Goal: Task Accomplishment & Management: Manage account settings

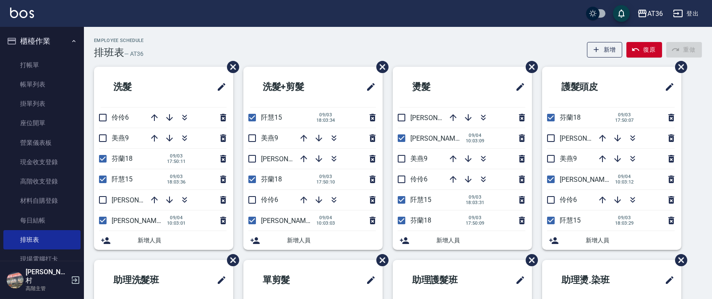
drag, startPoint x: 101, startPoint y: 198, endPoint x: 223, endPoint y: 183, distance: 122.5
click at [101, 198] on input "checkbox" at bounding box center [103, 200] width 18 height 18
checkbox input "true"
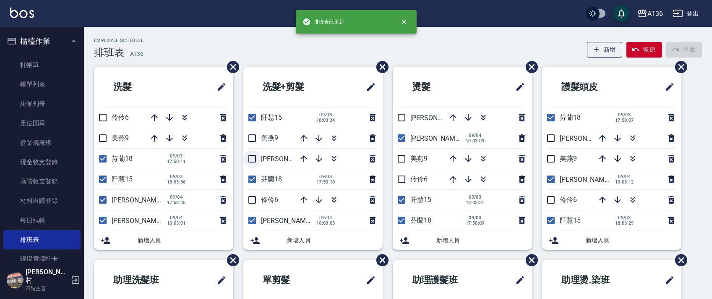
click at [253, 159] on input "checkbox" at bounding box center [252, 159] width 18 height 18
checkbox input "true"
click at [403, 119] on input "checkbox" at bounding box center [402, 118] width 18 height 18
checkbox input "true"
click at [549, 140] on input "checkbox" at bounding box center [551, 138] width 18 height 18
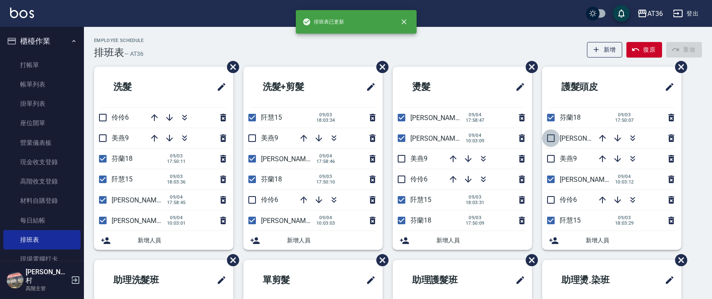
checkbox input "true"
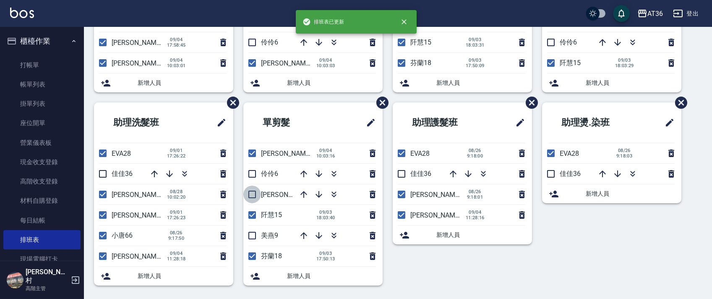
click at [251, 195] on input "checkbox" at bounding box center [252, 194] width 18 height 18
checkbox input "true"
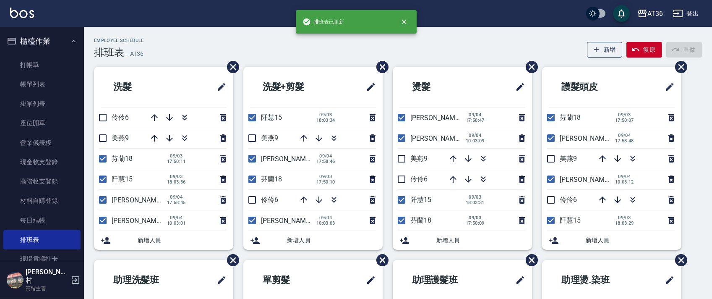
click at [286, 60] on div "Employee Schedule 排班表 — AT36 新增 復原 重做 洗髮 伶伶6 美燕9 芬蘭18 09/03 17:50:11 阡慧15 09/03…" at bounding box center [398, 245] width 628 height 415
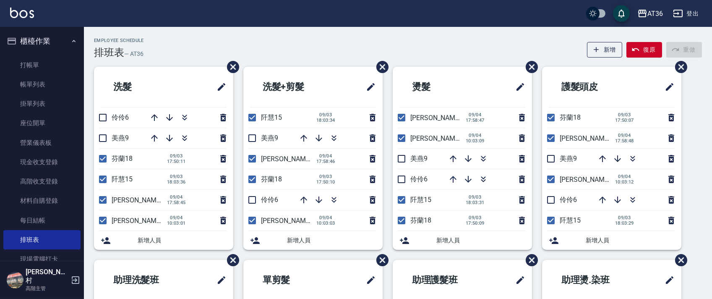
click at [303, 39] on div "Employee Schedule 排班表 — AT36 新增 復原 重做" at bounding box center [398, 48] width 608 height 21
click at [102, 134] on input "checkbox" at bounding box center [103, 138] width 18 height 18
checkbox input "true"
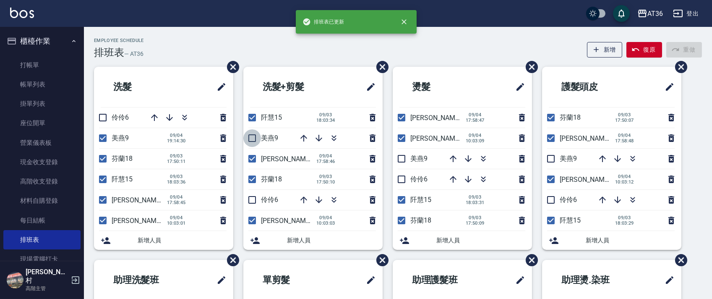
click at [251, 138] on input "checkbox" at bounding box center [252, 138] width 18 height 18
checkbox input "true"
click at [403, 155] on input "checkbox" at bounding box center [402, 159] width 18 height 18
checkbox input "true"
click at [550, 156] on input "checkbox" at bounding box center [551, 159] width 18 height 18
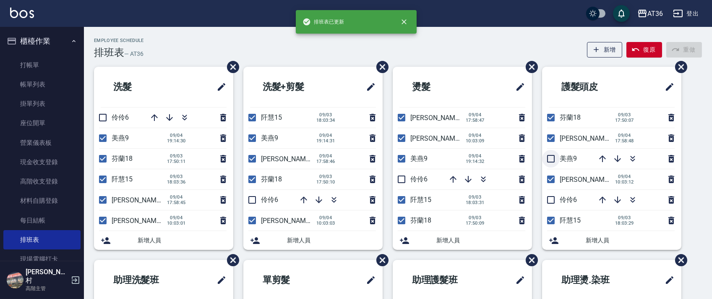
checkbox input "true"
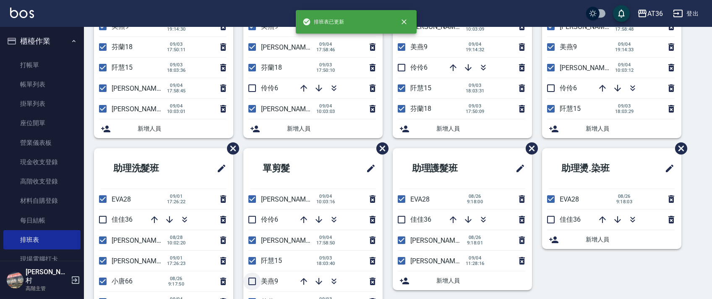
click at [253, 276] on input "checkbox" at bounding box center [252, 281] width 18 height 18
checkbox input "true"
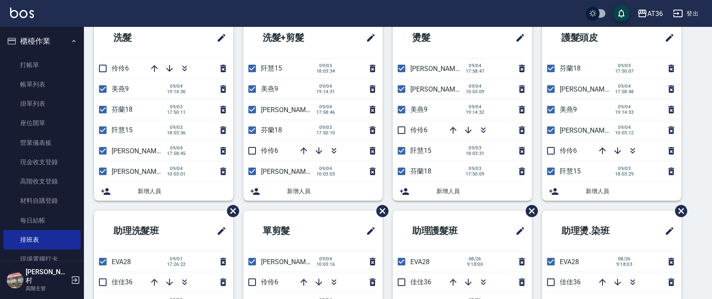
scroll to position [0, 0]
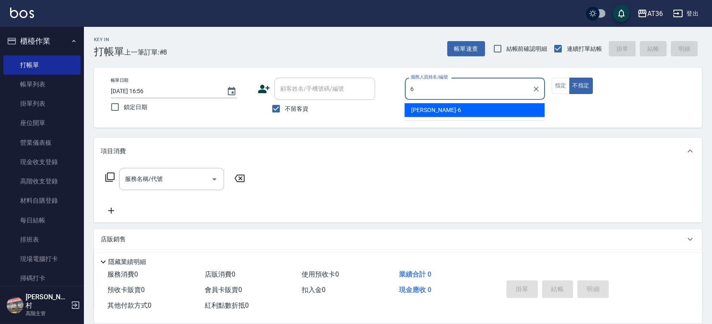
type input "[PERSON_NAME]-6"
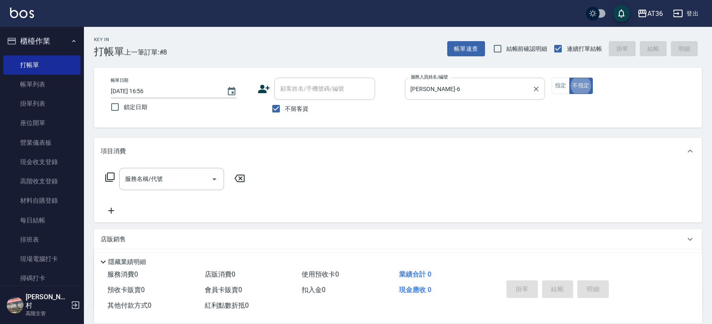
type button "false"
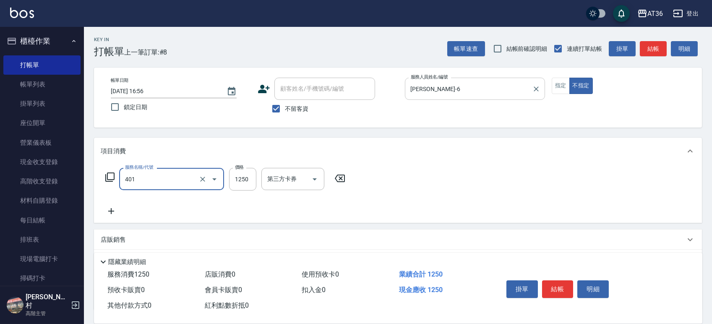
type input "燙髮(401)"
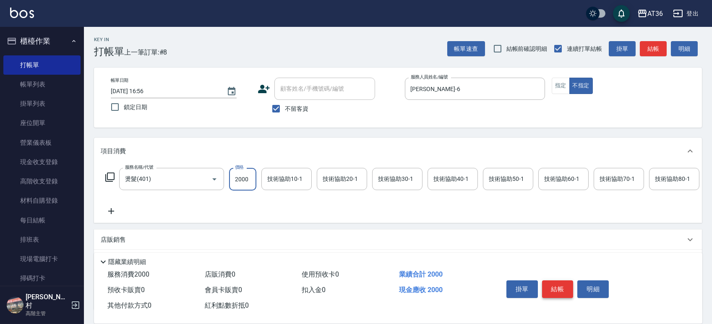
type input "2000"
click at [566, 283] on button "結帳" at bounding box center [557, 289] width 31 height 18
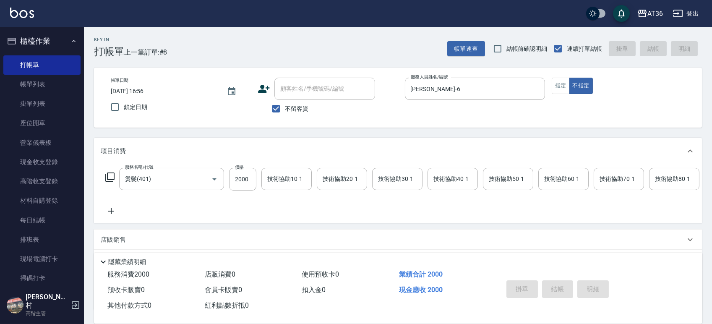
type input "[DATE] 18:44"
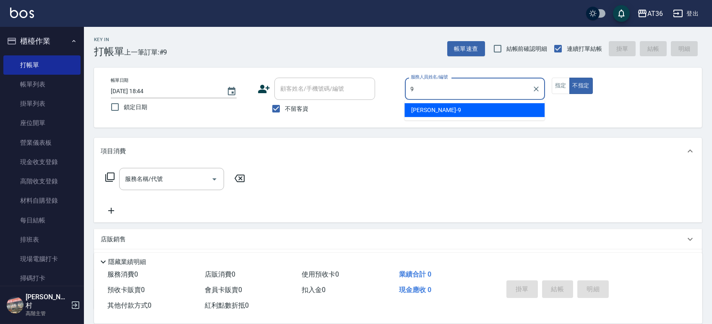
type input "美燕-9"
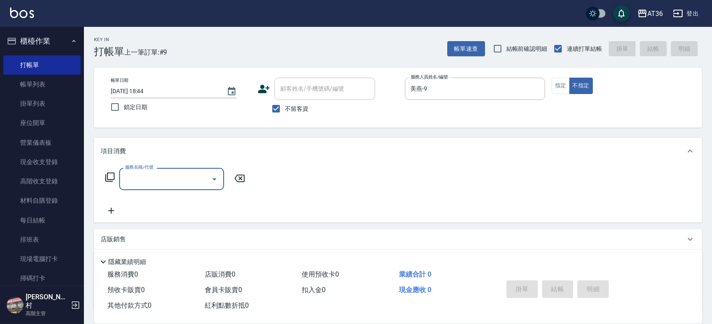
type input "3"
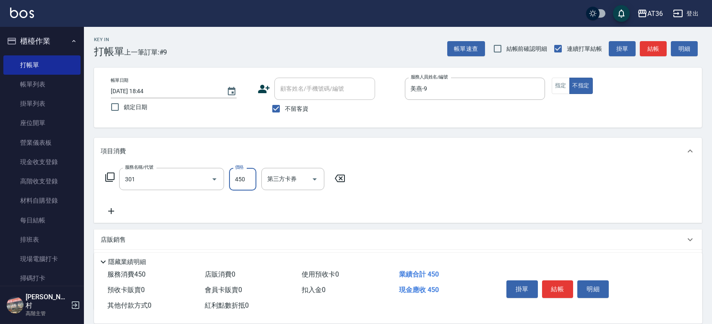
type input "洗+剪(301)"
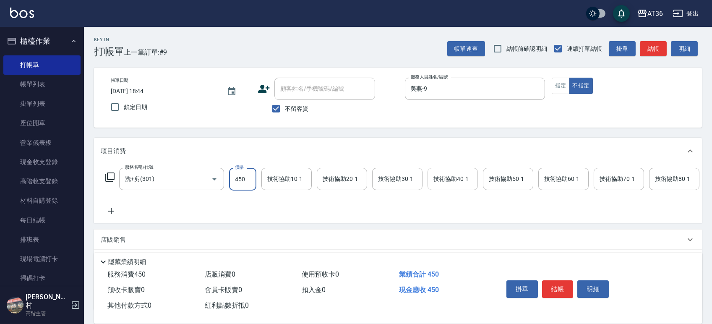
click at [458, 175] on div "技術協助40-1 技術協助40-1" at bounding box center [453, 179] width 50 height 22
type input "佳佳-36"
click at [552, 287] on button "結帳" at bounding box center [557, 289] width 31 height 18
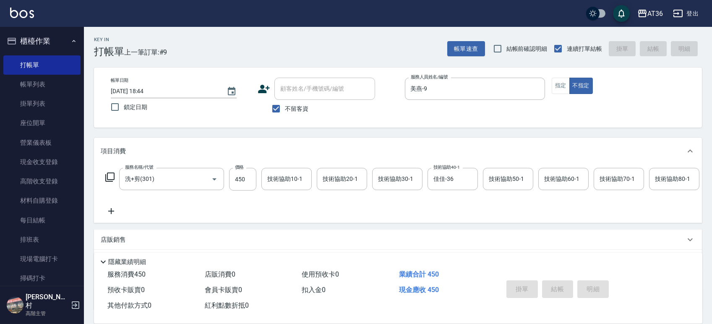
type input "[DATE] 18:45"
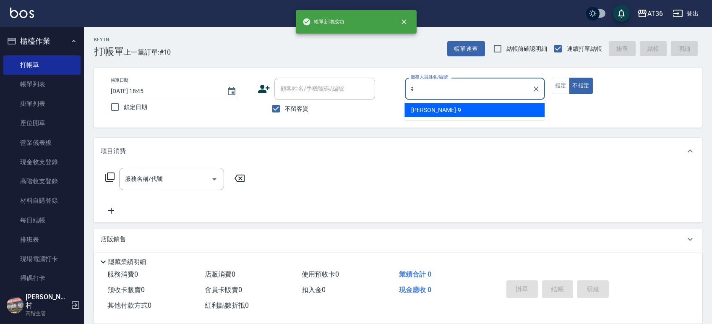
type input "美燕-9"
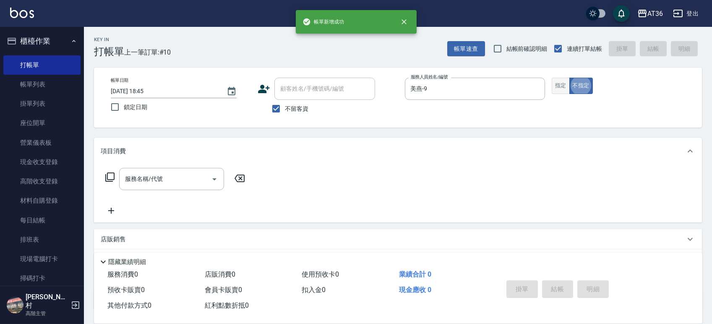
click at [559, 91] on button "指定" at bounding box center [561, 86] width 18 height 16
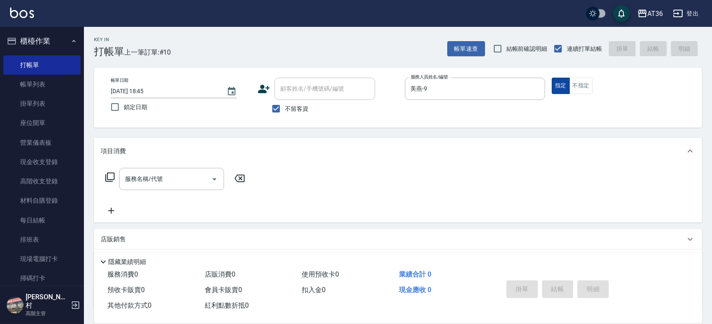
type button "true"
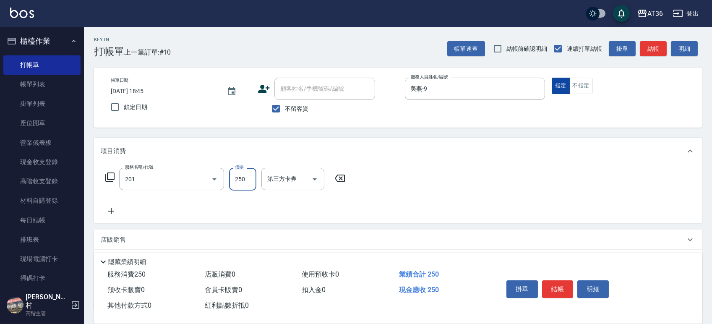
type input "一般洗髮(201)"
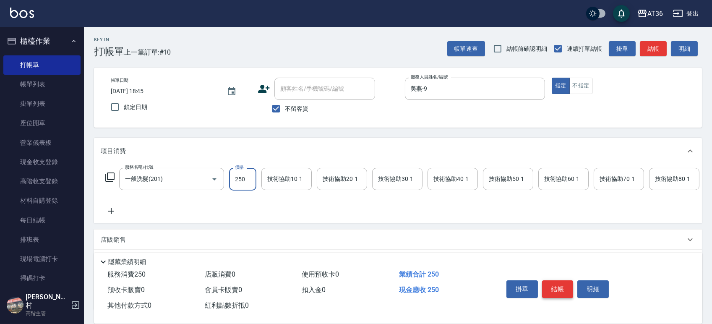
click at [546, 288] on button "結帳" at bounding box center [557, 289] width 31 height 18
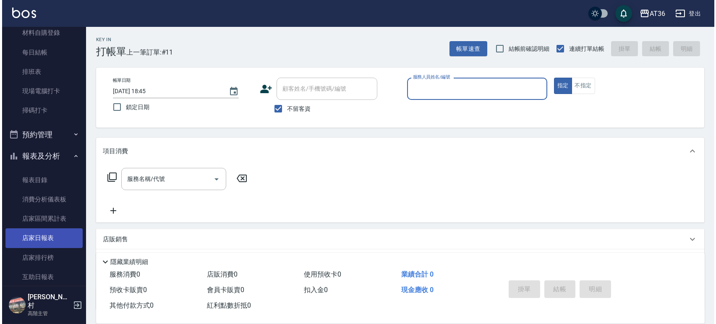
scroll to position [279, 0]
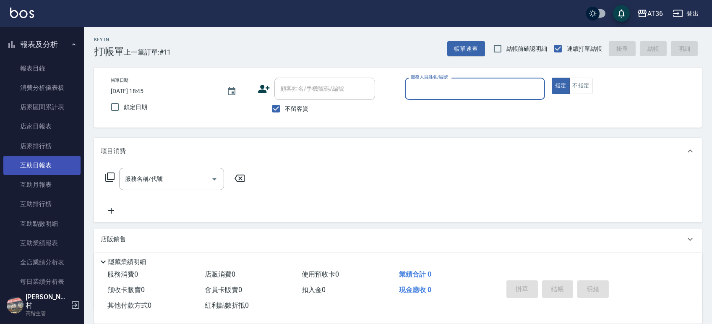
click at [41, 161] on link "互助日報表" at bounding box center [41, 165] width 77 height 19
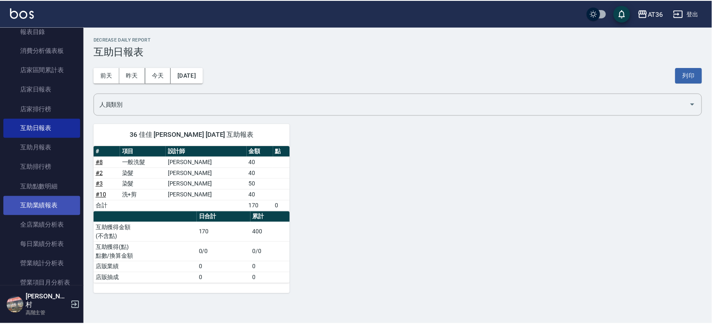
scroll to position [336, 0]
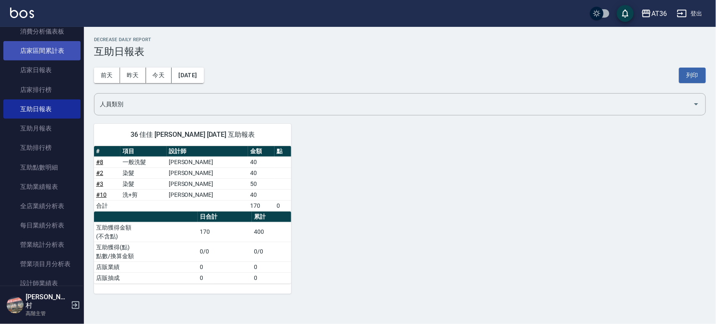
click at [45, 55] on link "店家區間累計表" at bounding box center [41, 50] width 77 height 19
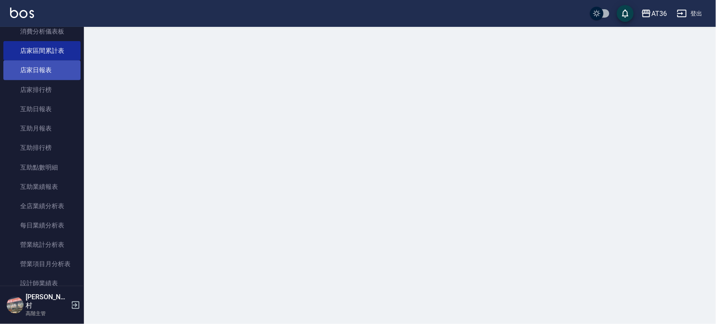
click at [44, 67] on link "店家日報表" at bounding box center [41, 69] width 77 height 19
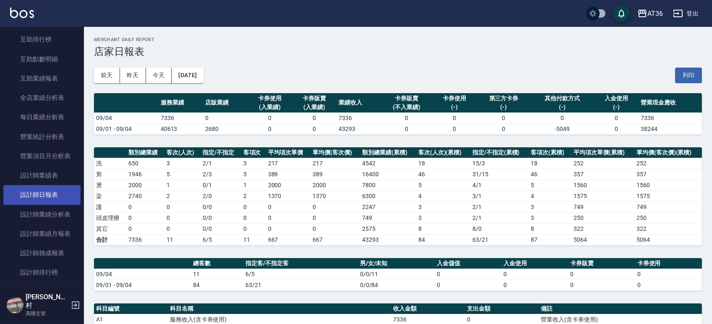
scroll to position [447, 0]
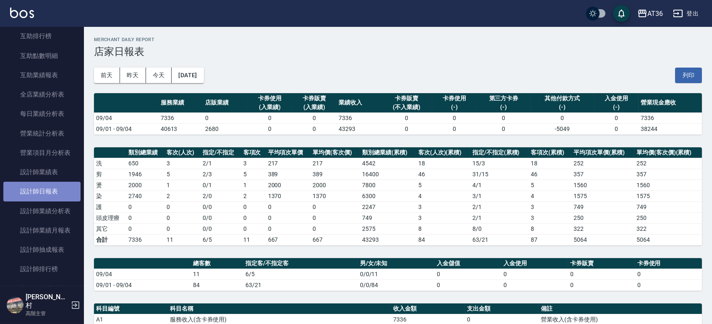
click at [43, 190] on link "設計師日報表" at bounding box center [41, 191] width 77 height 19
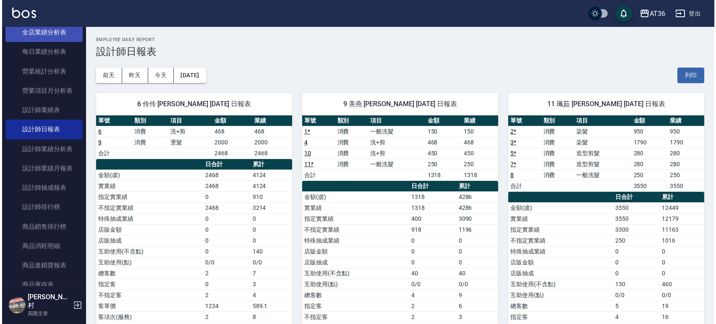
scroll to position [392, 0]
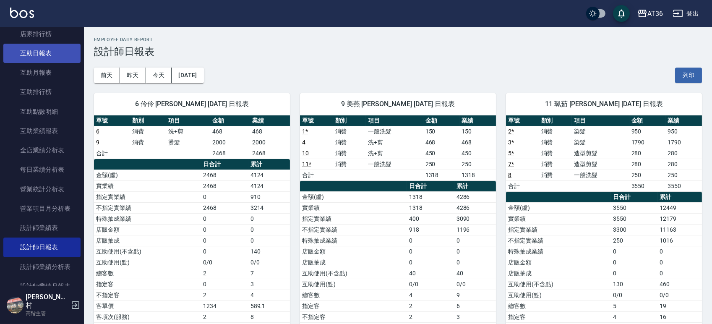
click at [41, 55] on link "互助日報表" at bounding box center [41, 53] width 77 height 19
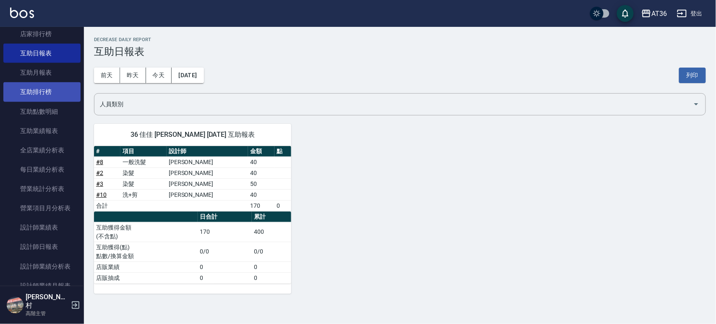
click at [43, 94] on link "互助排行榜" at bounding box center [41, 91] width 77 height 19
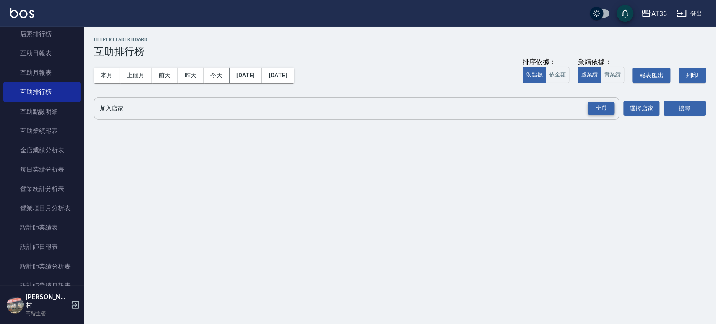
click at [605, 105] on div "全選" at bounding box center [601, 108] width 27 height 13
click at [681, 105] on button "搜尋" at bounding box center [685, 109] width 42 height 16
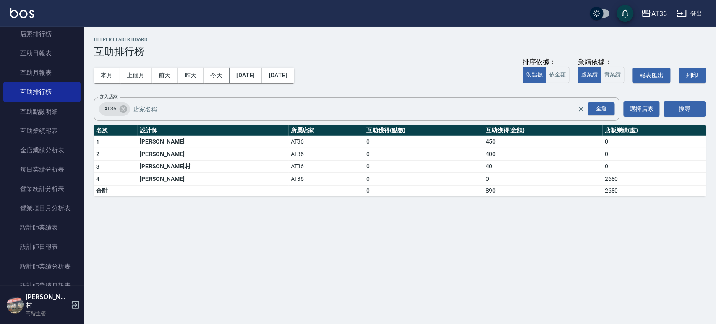
scroll to position [168, 0]
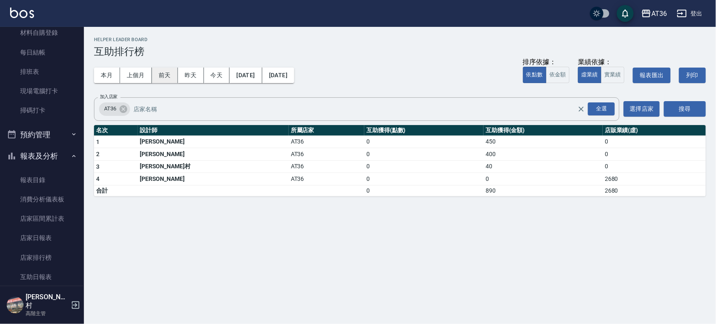
click at [166, 75] on button "前天" at bounding box center [165, 76] width 26 height 16
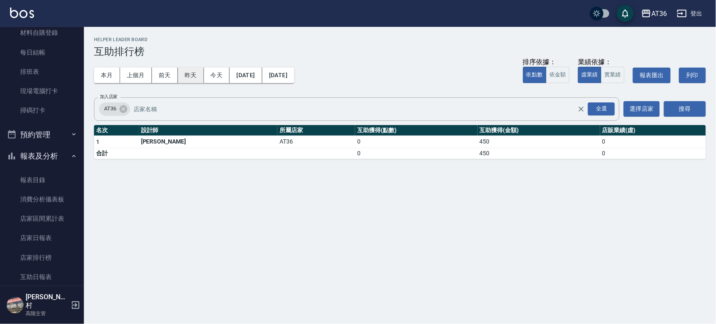
click at [190, 77] on button "昨天" at bounding box center [191, 76] width 26 height 16
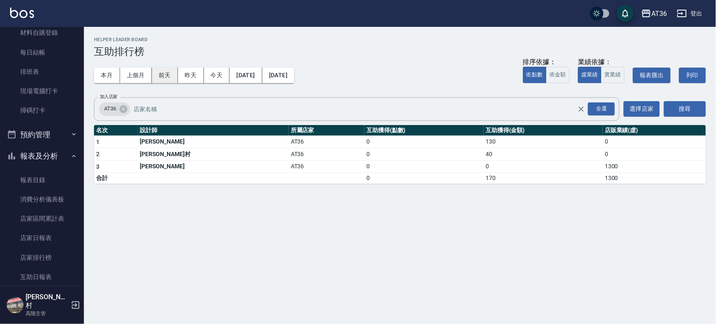
click at [167, 78] on button "前天" at bounding box center [165, 76] width 26 height 16
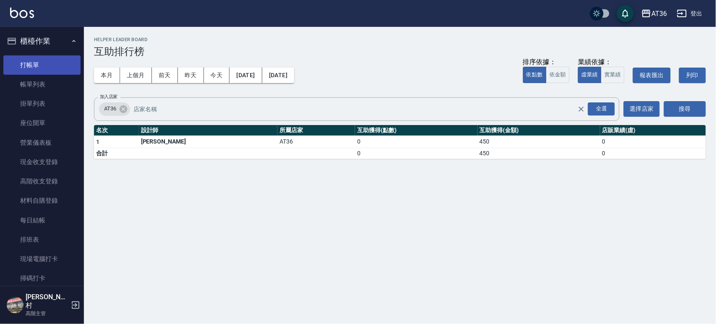
click at [37, 63] on link "打帳單" at bounding box center [41, 64] width 77 height 19
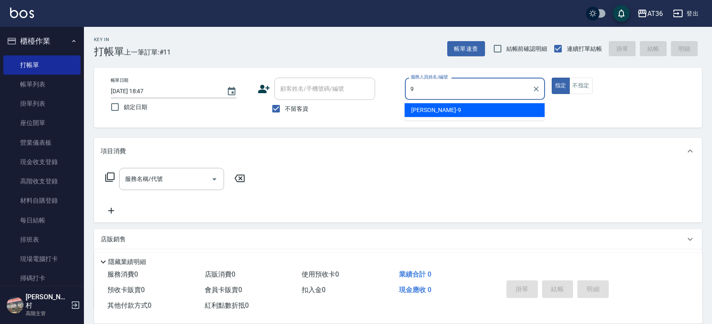
type input "9"
type button "true"
type input "美燕-9"
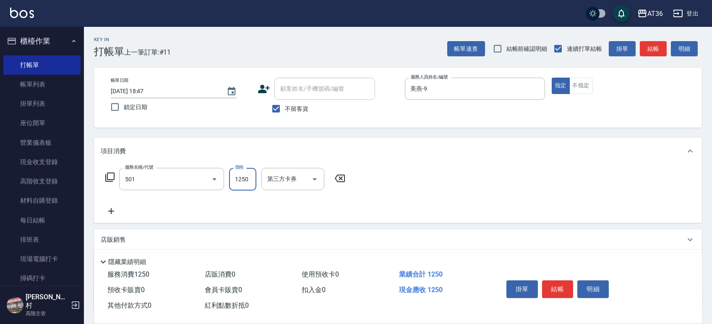
type input "染髮(501)"
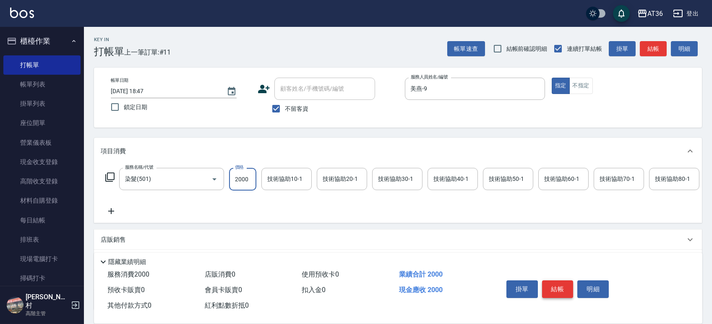
type input "2000"
click at [555, 284] on button "結帳" at bounding box center [557, 289] width 31 height 18
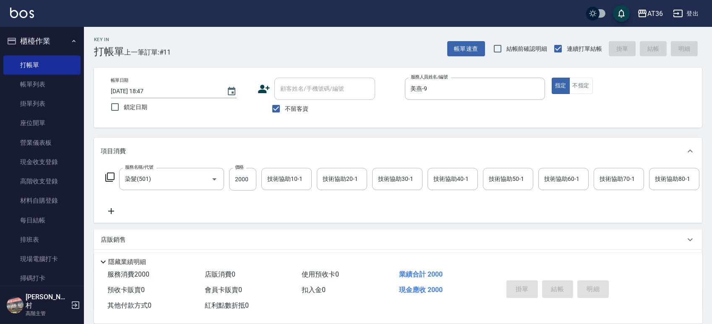
type input "[DATE] 19:09"
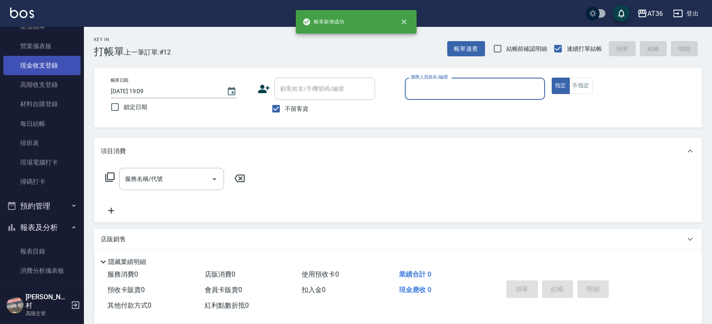
scroll to position [168, 0]
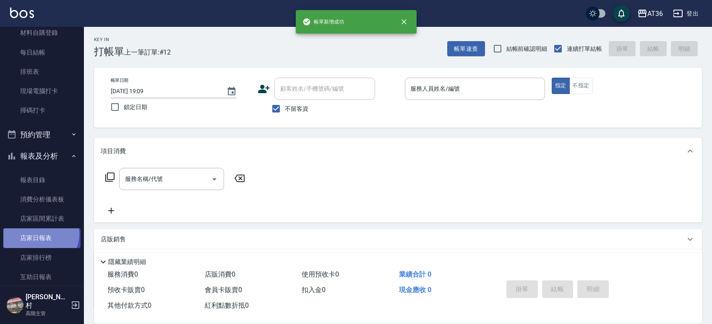
click at [39, 234] on link "店家日報表" at bounding box center [41, 237] width 77 height 19
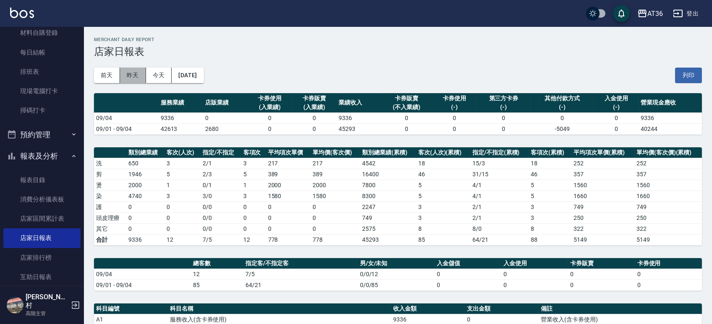
click at [135, 72] on button "昨天" at bounding box center [133, 76] width 26 height 16
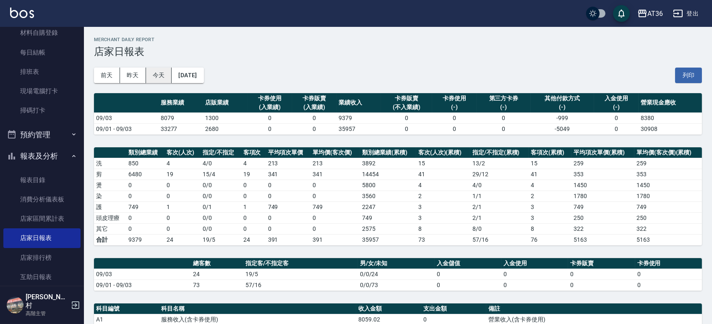
click at [162, 76] on button "今天" at bounding box center [159, 76] width 26 height 16
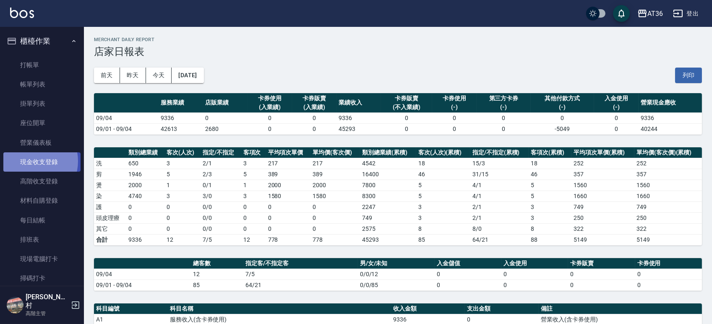
click at [30, 161] on link "現金收支登錄" at bounding box center [41, 161] width 77 height 19
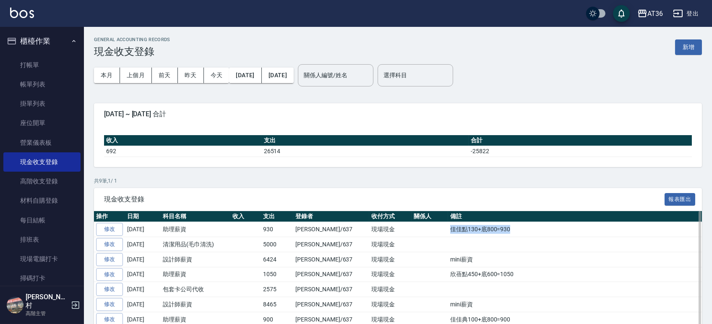
drag, startPoint x: 483, startPoint y: 231, endPoint x: 415, endPoint y: 233, distance: 68.4
click at [415, 233] on tr "修改 [DATE] 助理薪資 930 [PERSON_NAME]/637 現場現金 佳佳點130+底800=930" at bounding box center [398, 229] width 608 height 15
copy tr "佳佳點130+底800=930"
click at [688, 46] on button "新增" at bounding box center [688, 47] width 27 height 16
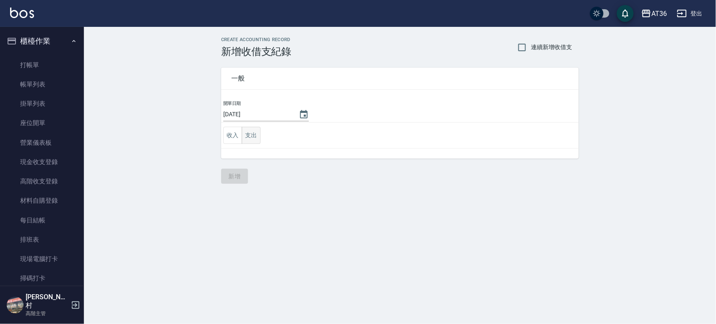
click at [253, 135] on button "支出" at bounding box center [251, 135] width 19 height 17
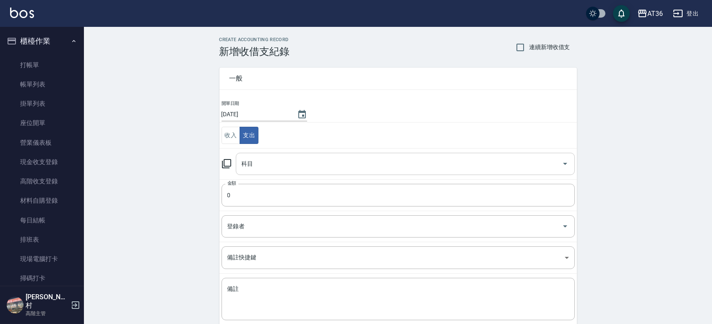
click at [276, 164] on input "科目" at bounding box center [399, 164] width 319 height 15
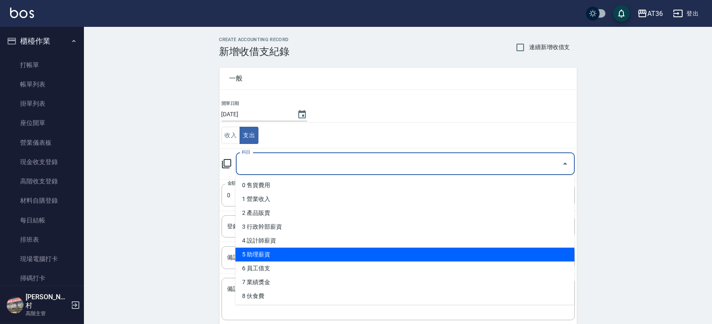
click at [269, 249] on li "5 助理薪資" at bounding box center [404, 255] width 339 height 14
type input "5 助理薪資"
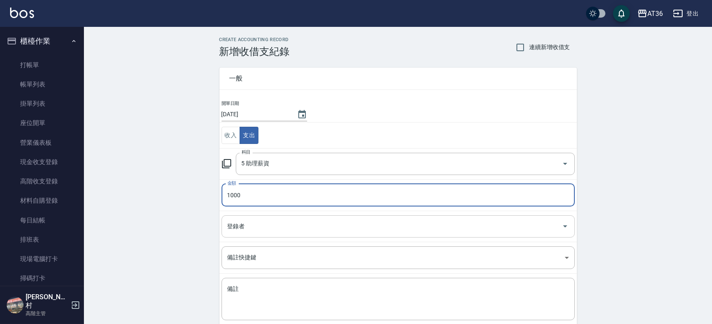
type input "1000"
click at [262, 222] on input "登錄者" at bounding box center [391, 226] width 333 height 15
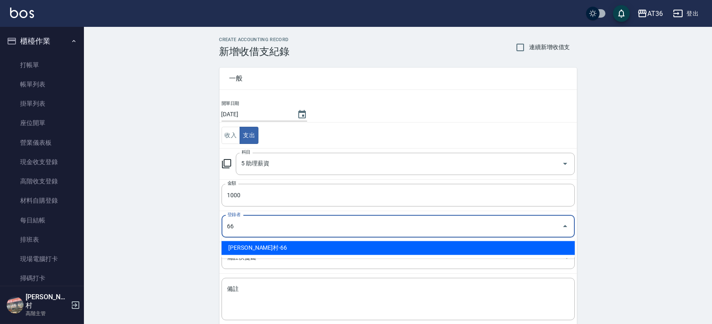
type input "[PERSON_NAME]村-66"
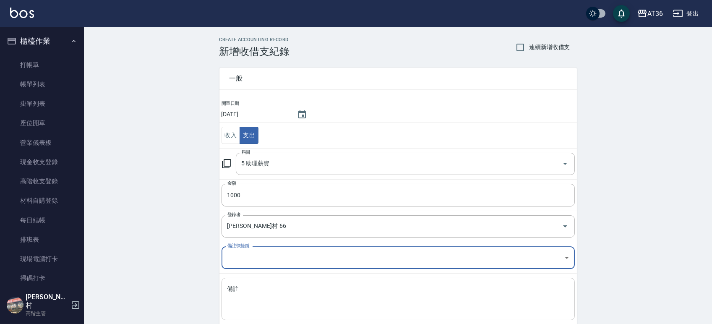
click at [249, 303] on textarea "備註" at bounding box center [398, 299] width 342 height 29
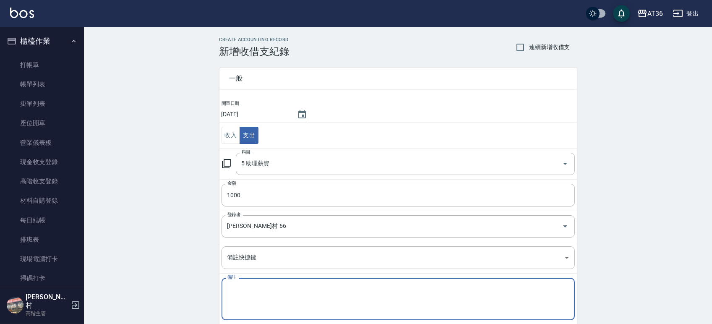
paste textarea "佳佳點130+底800=930"
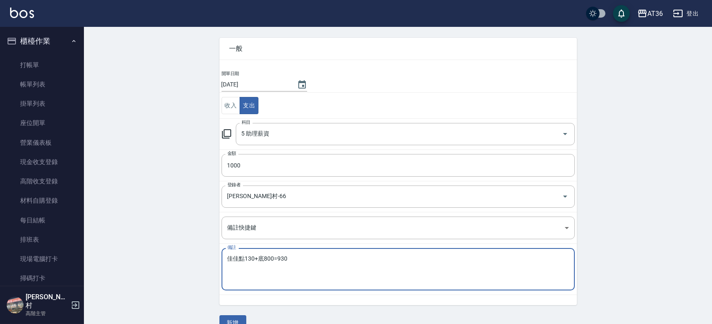
scroll to position [46, 0]
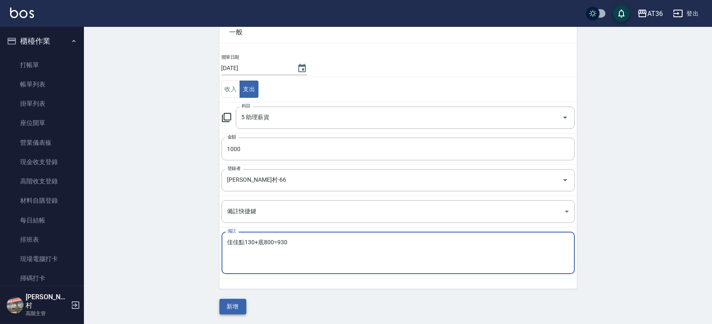
type textarea "佳佳點130+底800=930"
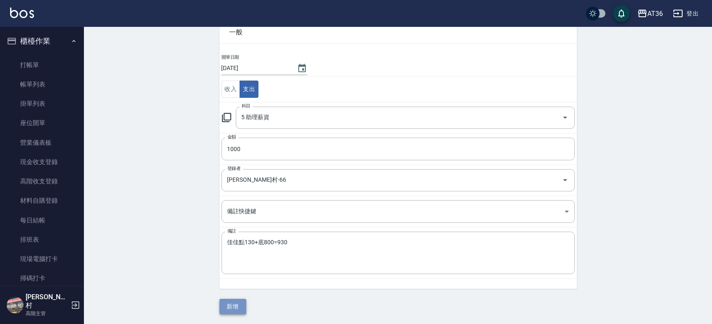
click at [227, 303] on button "新增" at bounding box center [232, 307] width 27 height 16
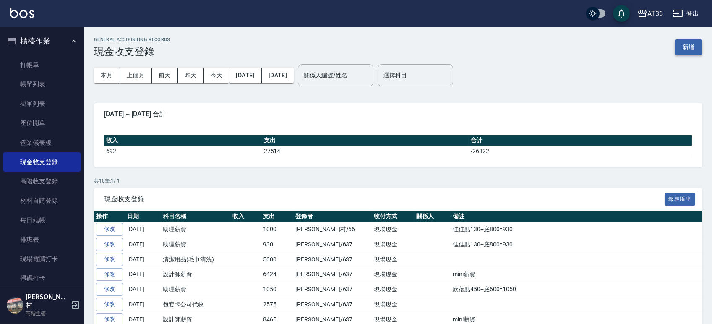
click at [691, 45] on button "新增" at bounding box center [688, 47] width 27 height 16
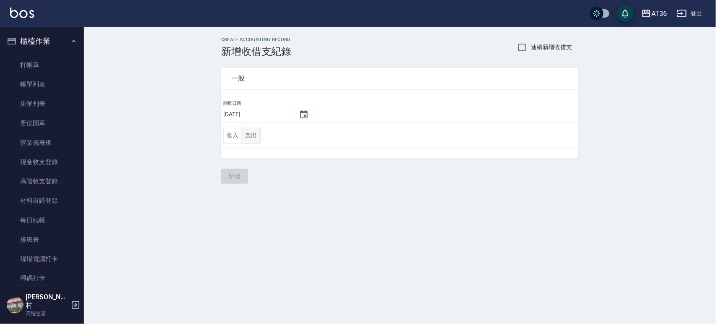
click at [259, 134] on td "收入 支出" at bounding box center [400, 136] width 358 height 26
click at [252, 136] on button "支出" at bounding box center [251, 135] width 19 height 17
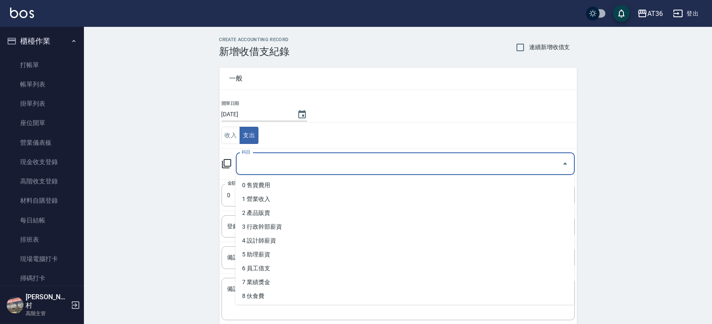
click at [260, 162] on input "科目" at bounding box center [399, 164] width 319 height 15
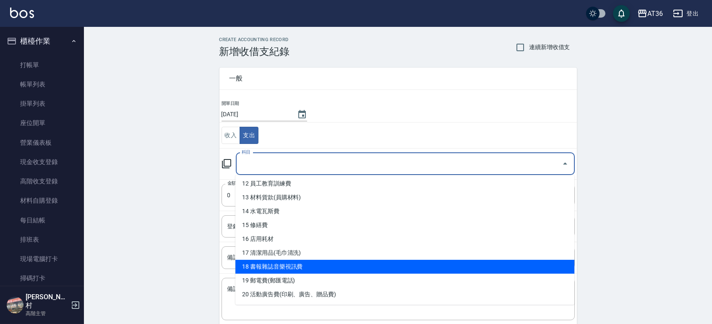
scroll to position [224, 0]
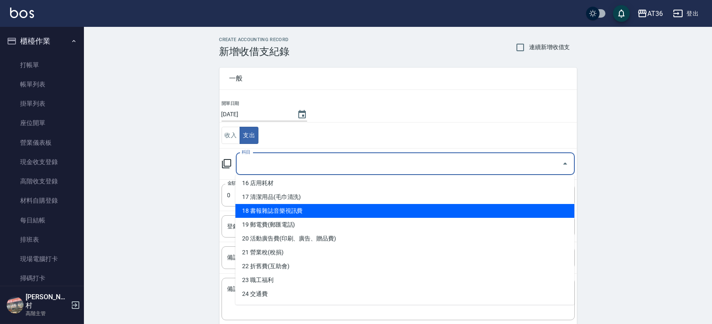
click at [313, 213] on li "18 書報雜誌音樂視訊費" at bounding box center [404, 211] width 339 height 14
type input "18 書報雜誌音樂視訊費"
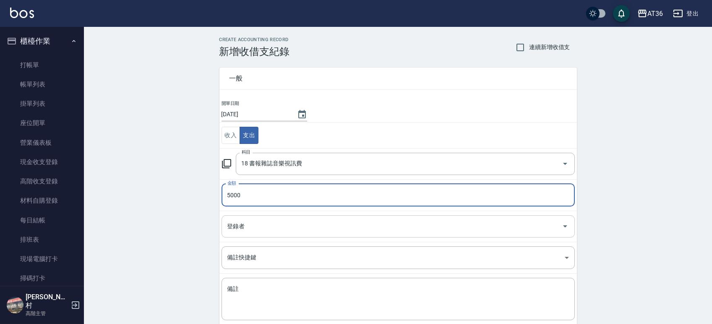
type input "5000"
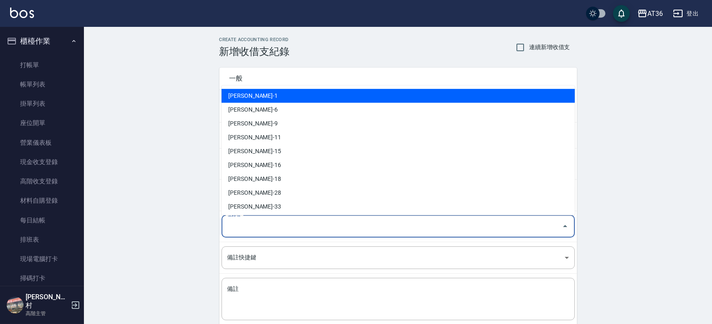
click at [285, 224] on input "登錄者" at bounding box center [391, 226] width 333 height 15
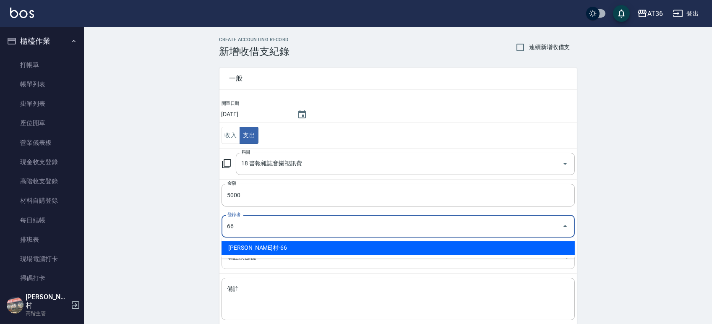
type input "[PERSON_NAME]村-66"
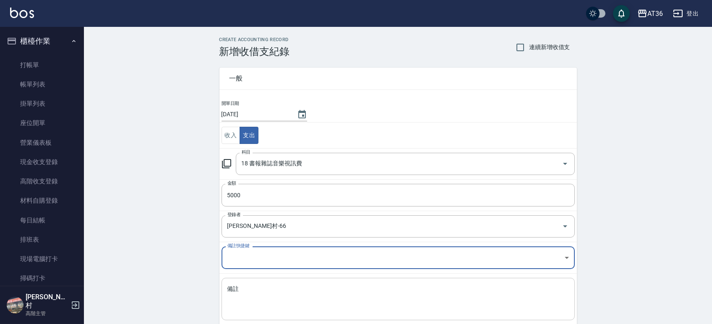
click at [260, 295] on textarea "備註" at bounding box center [398, 299] width 342 height 29
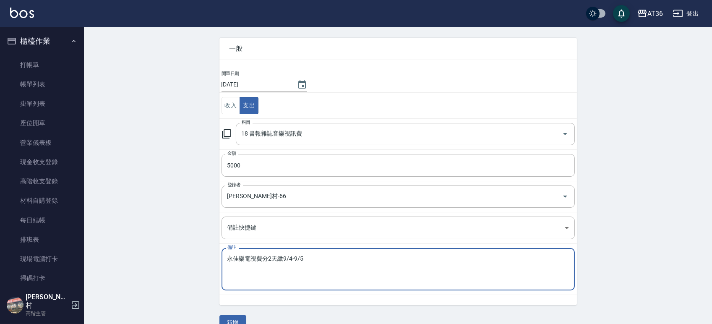
scroll to position [46, 0]
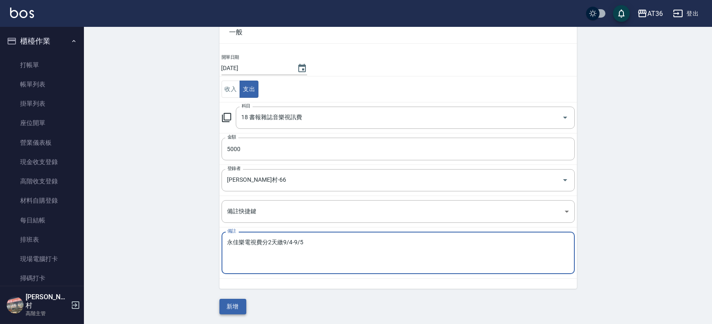
type textarea "永佳樂電視費分2天繳9/4-9/5"
click at [229, 305] on button "新增" at bounding box center [232, 307] width 27 height 16
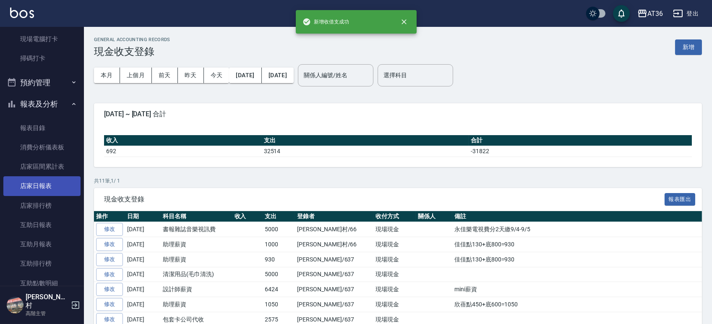
scroll to position [224, 0]
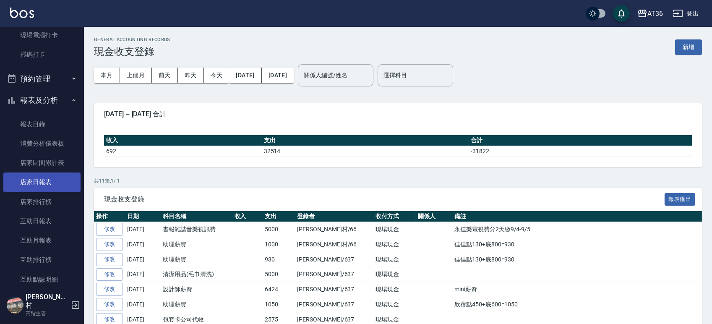
click at [42, 185] on link "店家日報表" at bounding box center [41, 181] width 77 height 19
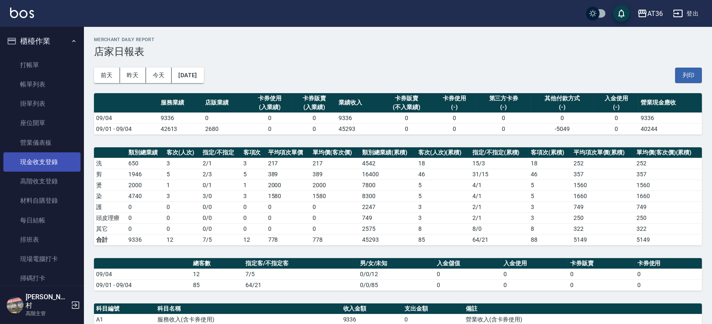
click at [40, 162] on link "現金收支登錄" at bounding box center [41, 161] width 77 height 19
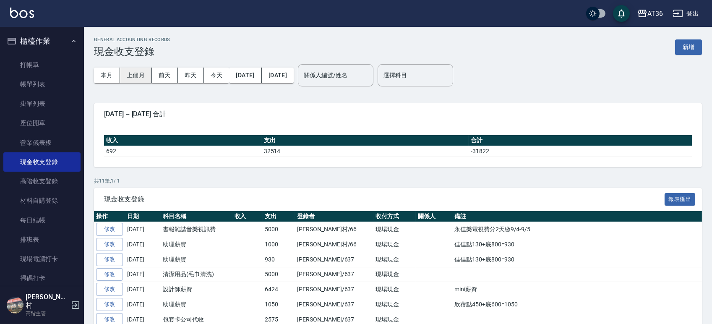
click at [130, 73] on button "上個月" at bounding box center [136, 76] width 32 height 16
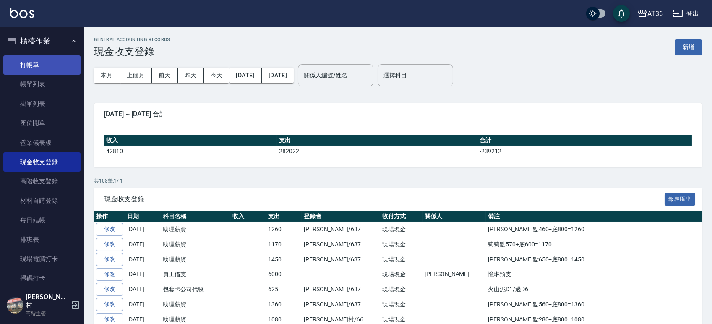
click at [42, 62] on link "打帳單" at bounding box center [41, 64] width 77 height 19
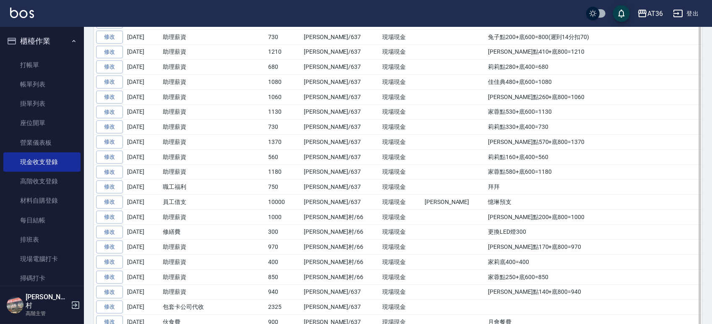
scroll to position [1287, 0]
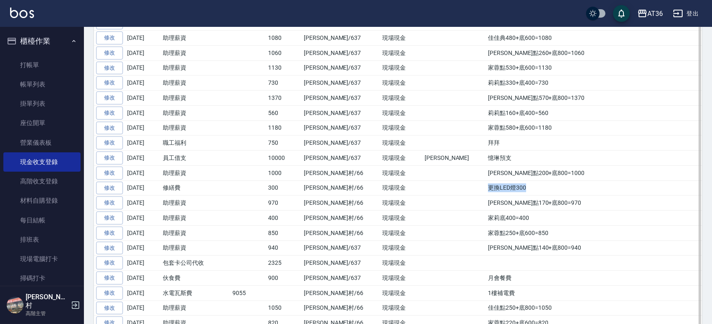
drag, startPoint x: 470, startPoint y: 196, endPoint x: 427, endPoint y: 194, distance: 43.2
click at [486, 194] on td "更換LED燈300" at bounding box center [594, 187] width 216 height 15
copy td "更換LED燈300"
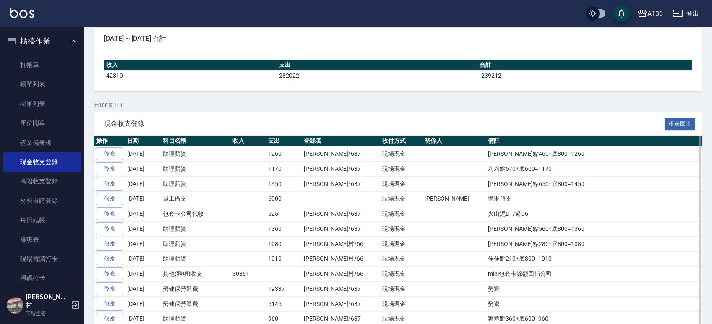
scroll to position [0, 0]
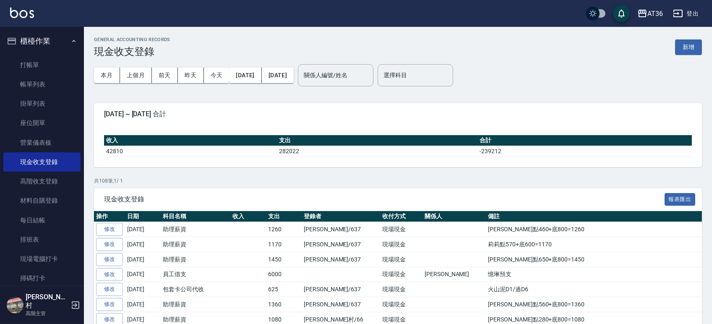
drag, startPoint x: 107, startPoint y: 76, endPoint x: 367, endPoint y: 63, distance: 260.9
click at [106, 76] on button "本月" at bounding box center [107, 76] width 26 height 16
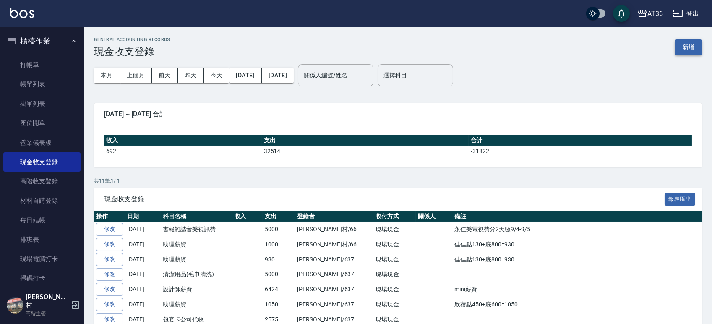
click at [686, 48] on button "新增" at bounding box center [688, 47] width 27 height 16
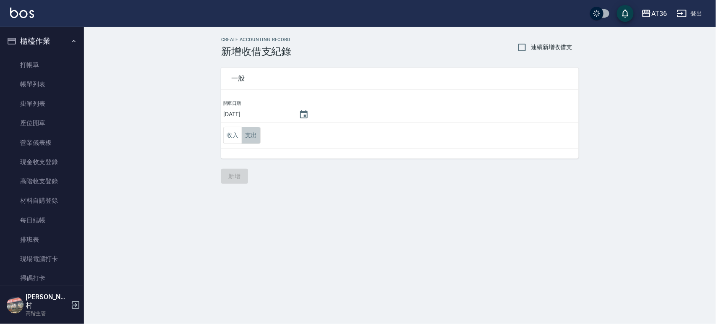
click at [253, 131] on button "支出" at bounding box center [251, 135] width 19 height 17
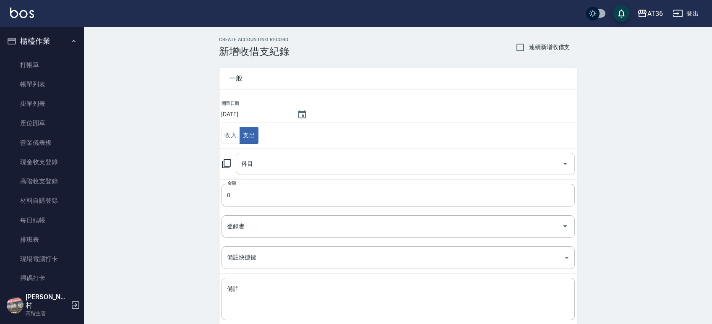
click at [290, 159] on input "科目" at bounding box center [399, 164] width 319 height 15
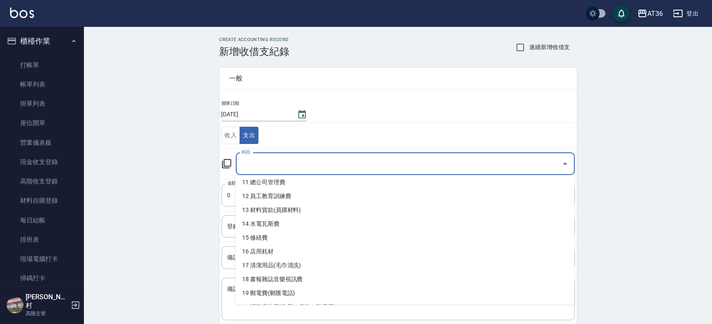
scroll to position [168, 0]
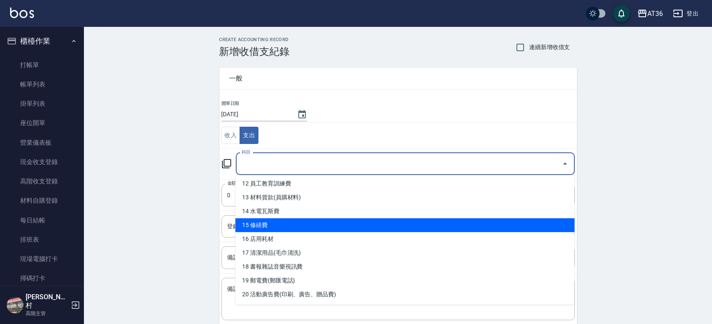
click at [288, 224] on li "15 修繕費" at bounding box center [404, 225] width 339 height 14
type input "15 修繕費"
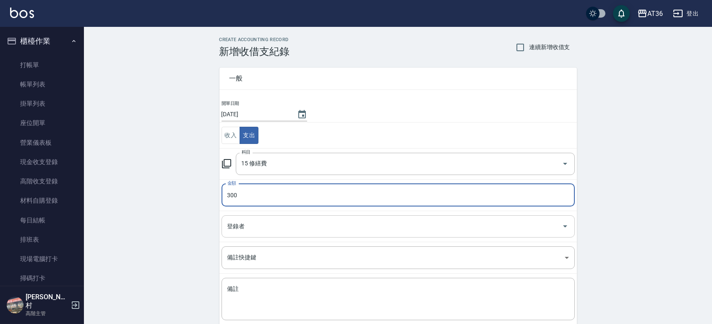
click at [276, 219] on div "登錄者" at bounding box center [398, 226] width 353 height 22
type input "300"
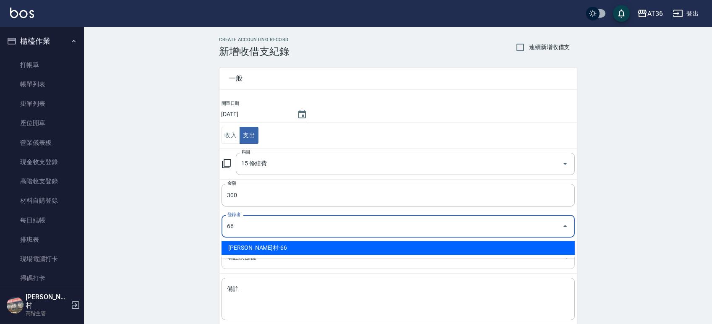
type input "[PERSON_NAME]村-66"
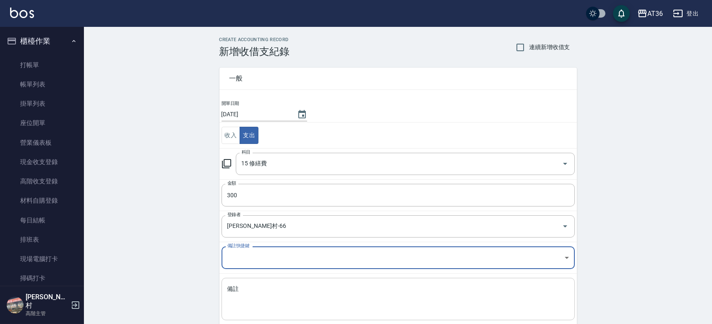
click at [260, 299] on textarea "備註" at bounding box center [398, 299] width 342 height 29
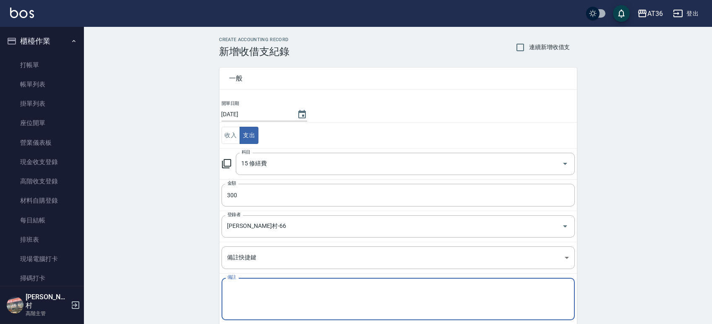
paste textarea "更換LED燈300"
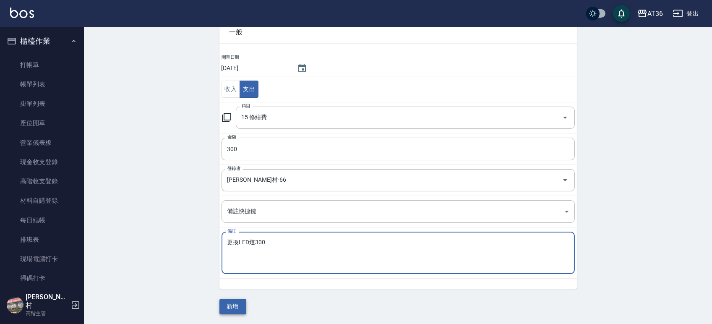
type textarea "更換LED燈300"
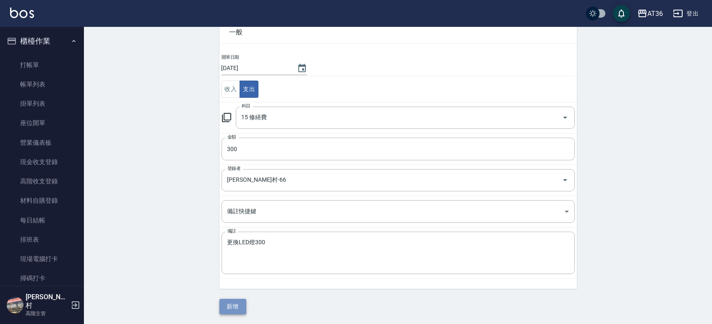
click at [237, 311] on button "新增" at bounding box center [232, 307] width 27 height 16
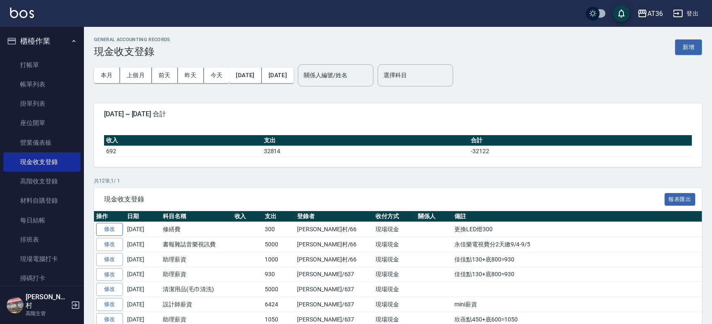
click at [110, 226] on link "修改" at bounding box center [109, 229] width 27 height 13
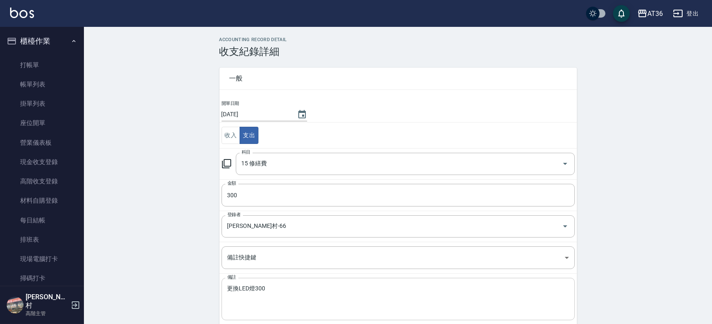
click at [279, 289] on textarea "更換LED燈300" at bounding box center [398, 299] width 342 height 29
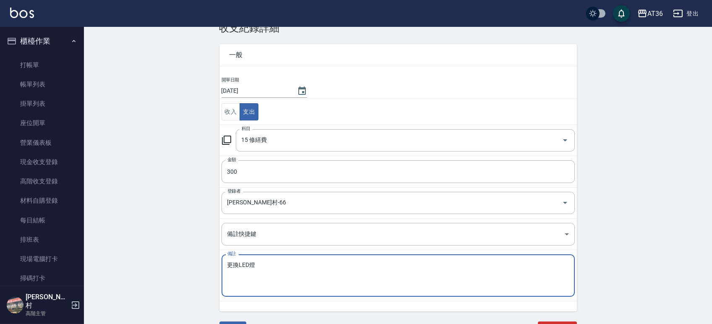
scroll to position [37, 0]
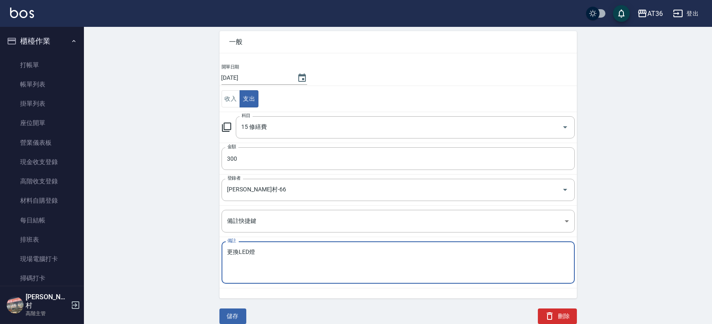
type textarea "更換LED燈"
click at [223, 307] on div "儲存" at bounding box center [227, 306] width 37 height 36
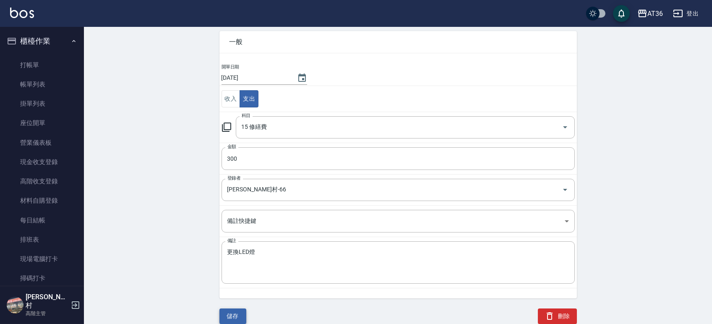
click at [224, 311] on button "儲存" at bounding box center [232, 316] width 27 height 16
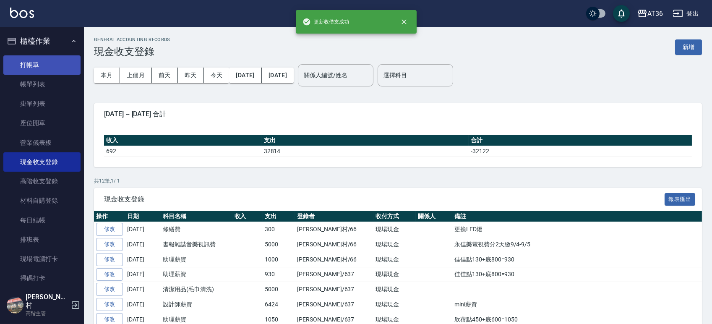
click at [30, 63] on link "打帳單" at bounding box center [41, 64] width 77 height 19
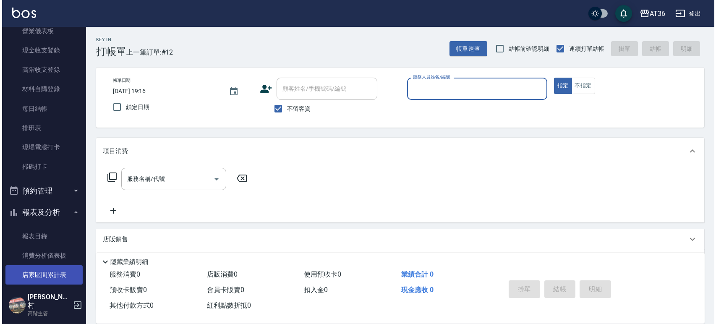
scroll to position [279, 0]
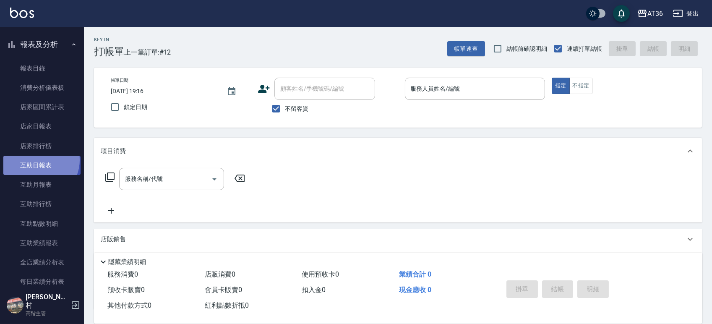
click at [37, 160] on link "互助日報表" at bounding box center [41, 165] width 77 height 19
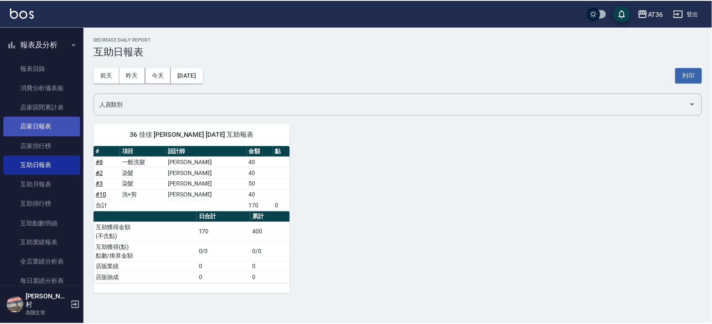
scroll to position [112, 0]
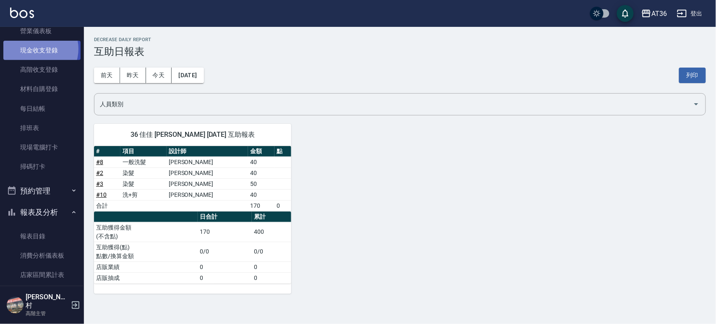
click at [36, 49] on link "現金收支登錄" at bounding box center [41, 50] width 77 height 19
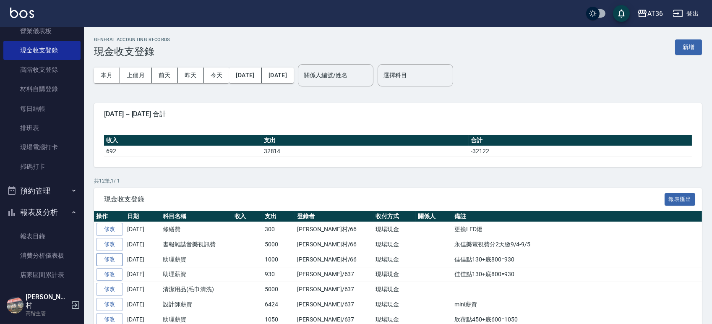
click at [115, 259] on link "修改" at bounding box center [109, 259] width 27 height 13
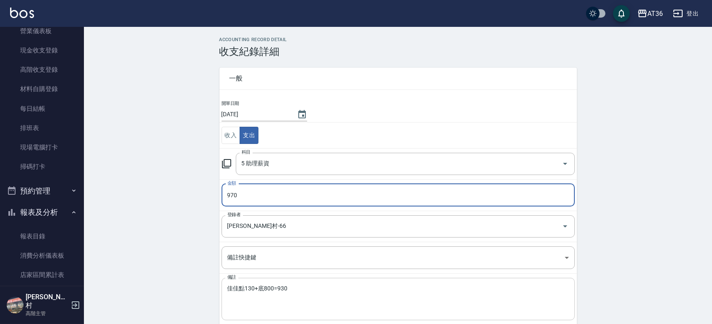
type input "970"
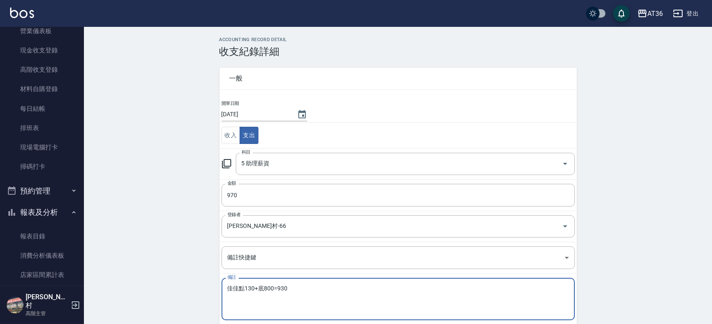
drag, startPoint x: 262, startPoint y: 288, endPoint x: 257, endPoint y: 287, distance: 5.1
click at [257, 287] on textarea "佳佳點130+底800=930" at bounding box center [398, 299] width 342 height 29
click at [290, 289] on textarea "佳佳點170+底800=930" at bounding box center [398, 299] width 342 height 29
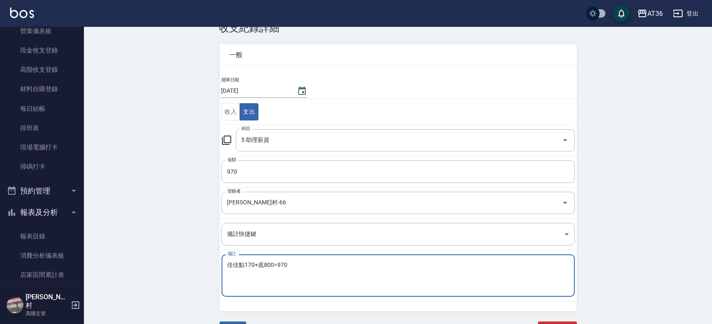
scroll to position [37, 0]
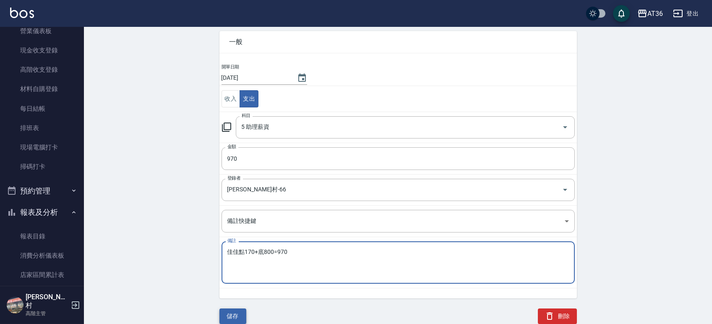
type textarea "佳佳點170+底800=970"
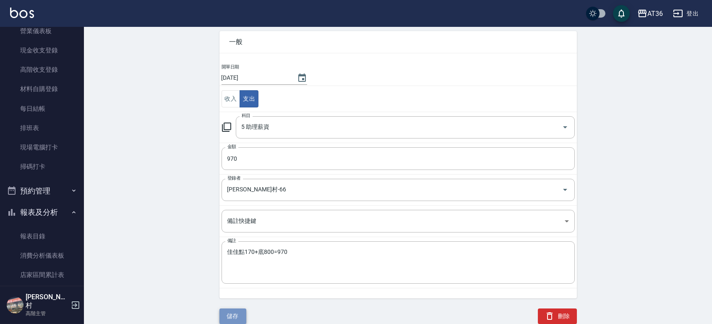
click at [222, 311] on button "儲存" at bounding box center [232, 316] width 27 height 16
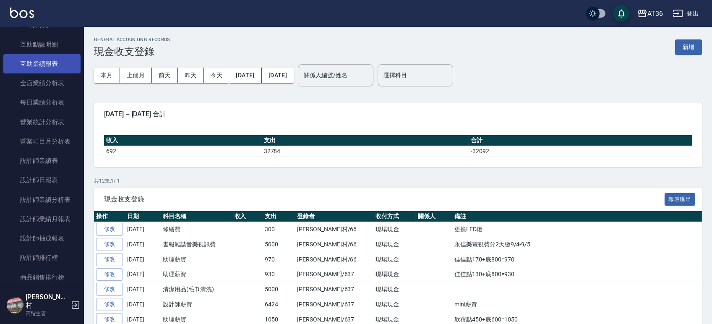
scroll to position [504, 0]
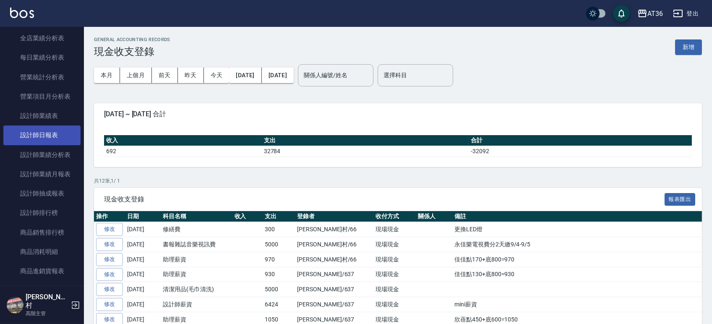
click at [45, 137] on link "設計師日報表" at bounding box center [41, 134] width 77 height 19
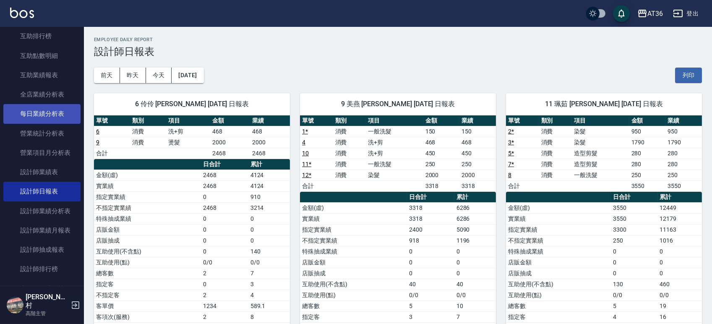
scroll to position [336, 0]
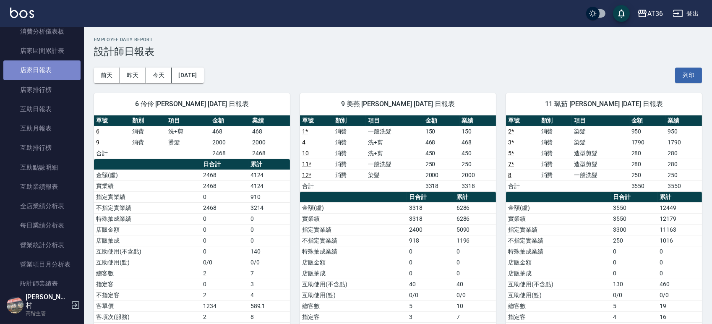
click at [43, 65] on link "店家日報表" at bounding box center [41, 69] width 77 height 19
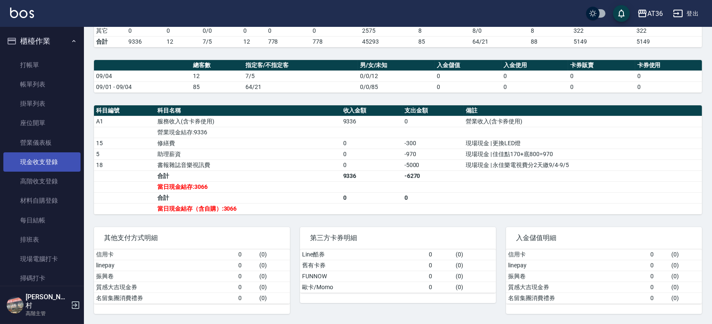
click at [36, 161] on link "現金收支登錄" at bounding box center [41, 161] width 77 height 19
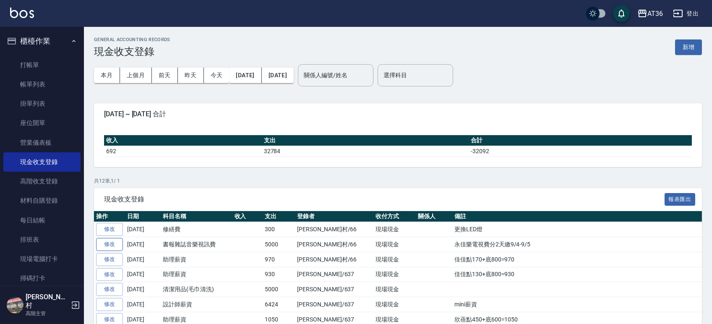
click at [119, 244] on link "修改" at bounding box center [109, 244] width 27 height 13
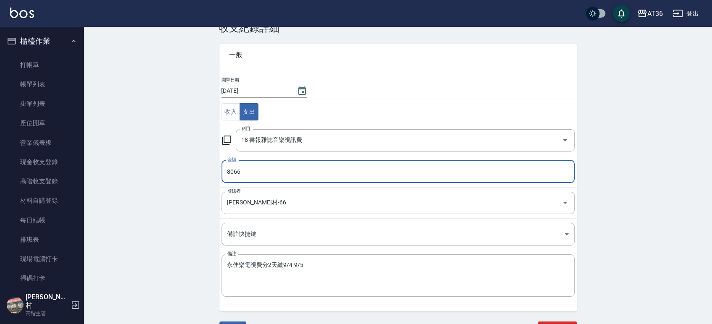
scroll to position [37, 0]
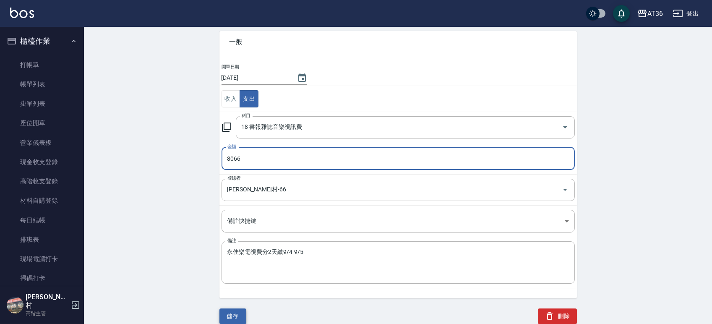
type input "8066"
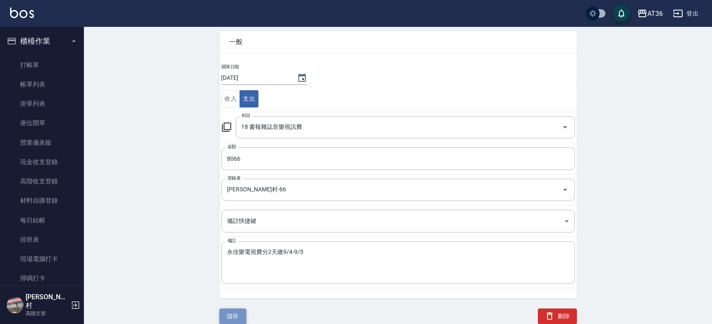
click at [237, 320] on button "儲存" at bounding box center [232, 316] width 27 height 16
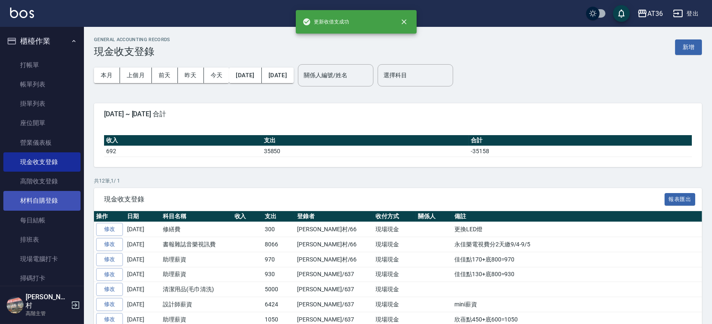
scroll to position [279, 0]
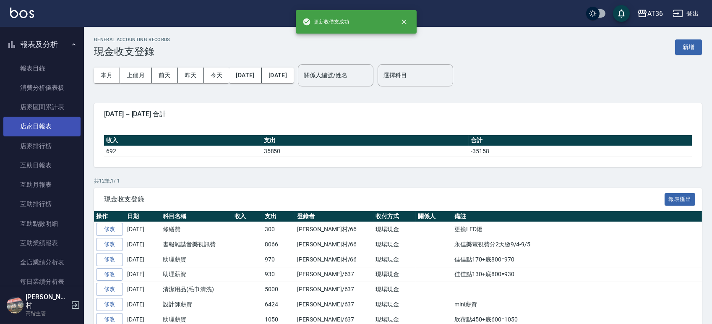
click at [37, 126] on link "店家日報表" at bounding box center [41, 126] width 77 height 19
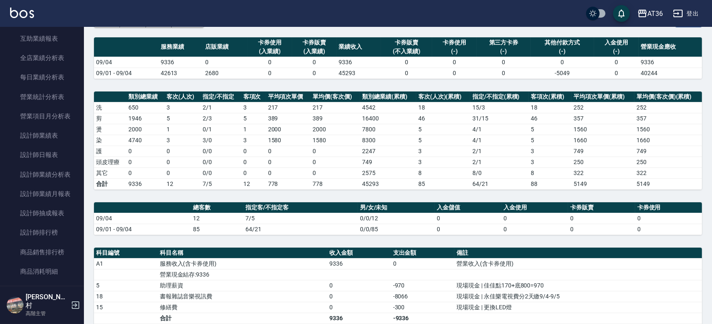
scroll to position [504, 0]
click at [37, 134] on link "設計師日報表" at bounding box center [41, 134] width 77 height 19
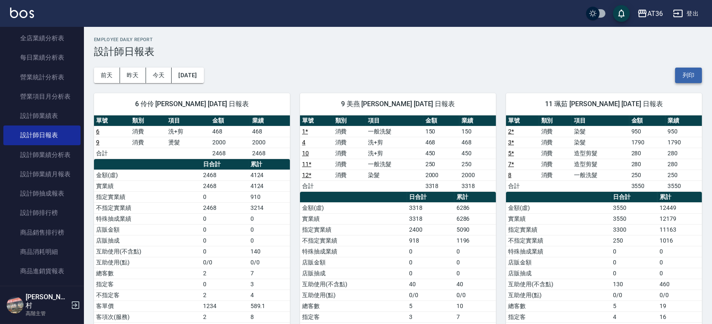
click at [688, 79] on button "列印" at bounding box center [688, 76] width 27 height 16
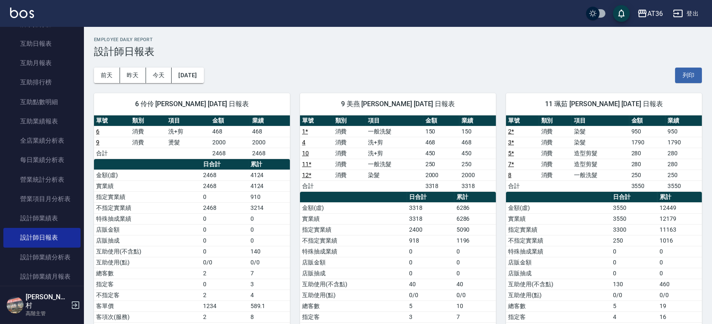
scroll to position [350, 0]
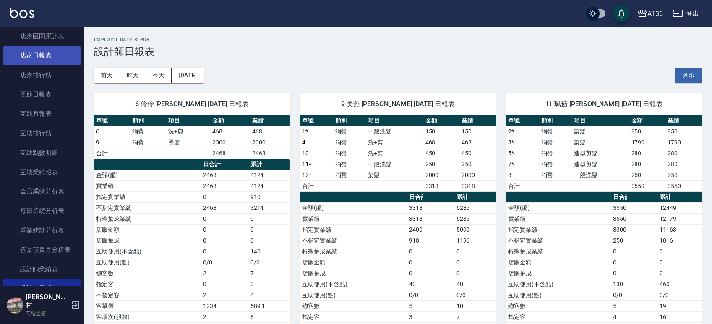
click at [56, 52] on link "店家日報表" at bounding box center [41, 55] width 77 height 19
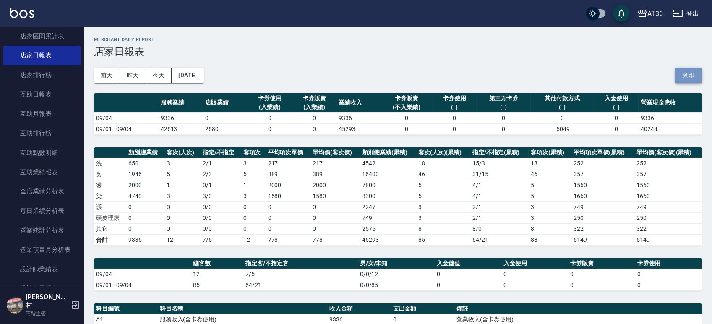
click at [679, 74] on button "列印" at bounding box center [688, 76] width 27 height 16
